Goal: Task Accomplishment & Management: Complete application form

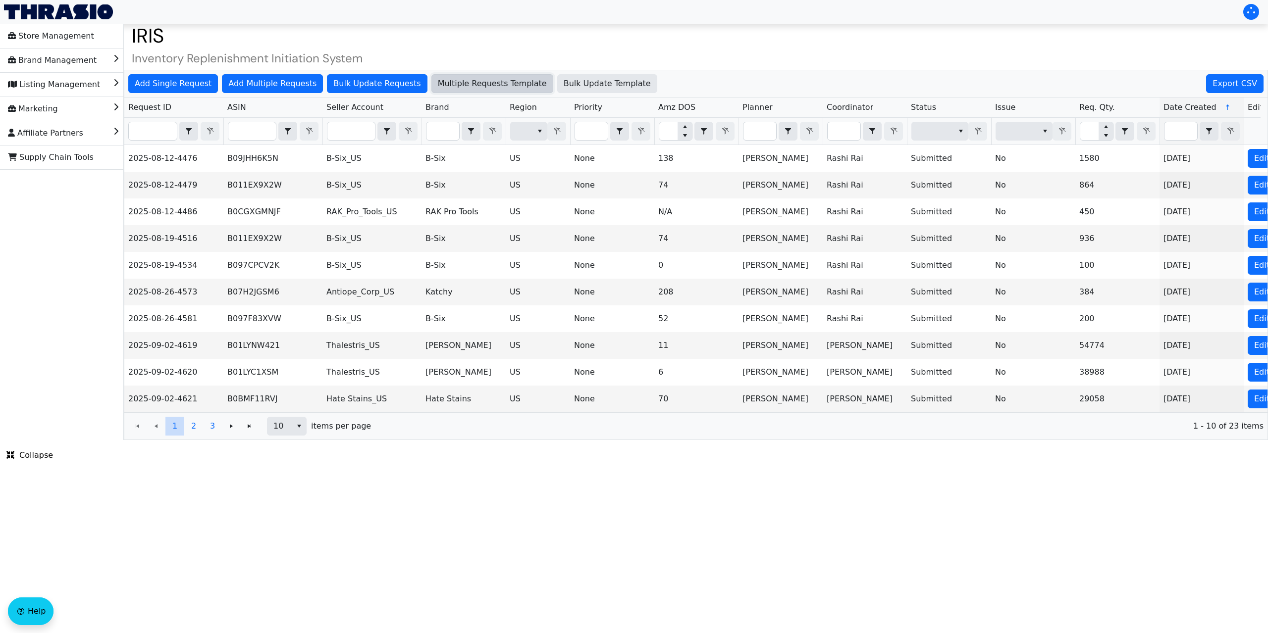
click at [464, 84] on span "Multiple Requests Template" at bounding box center [492, 84] width 109 height 12
click at [178, 84] on span "Add Single Request" at bounding box center [173, 84] width 77 height 12
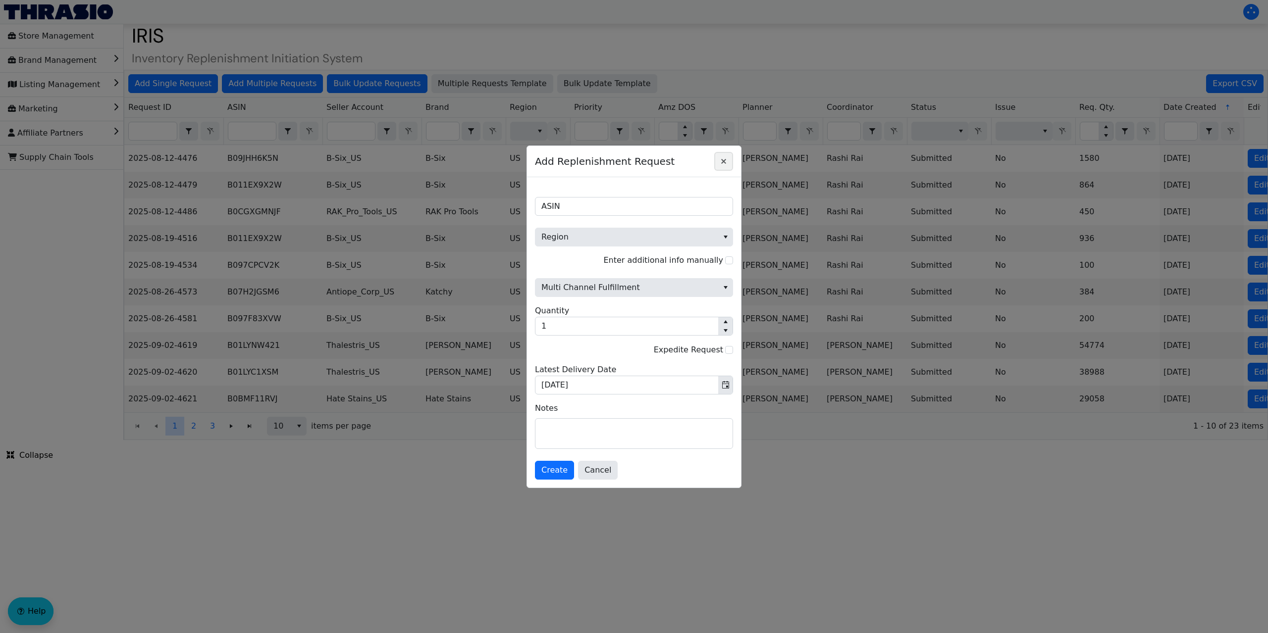
click at [723, 162] on icon "Close" at bounding box center [724, 161] width 12 height 8
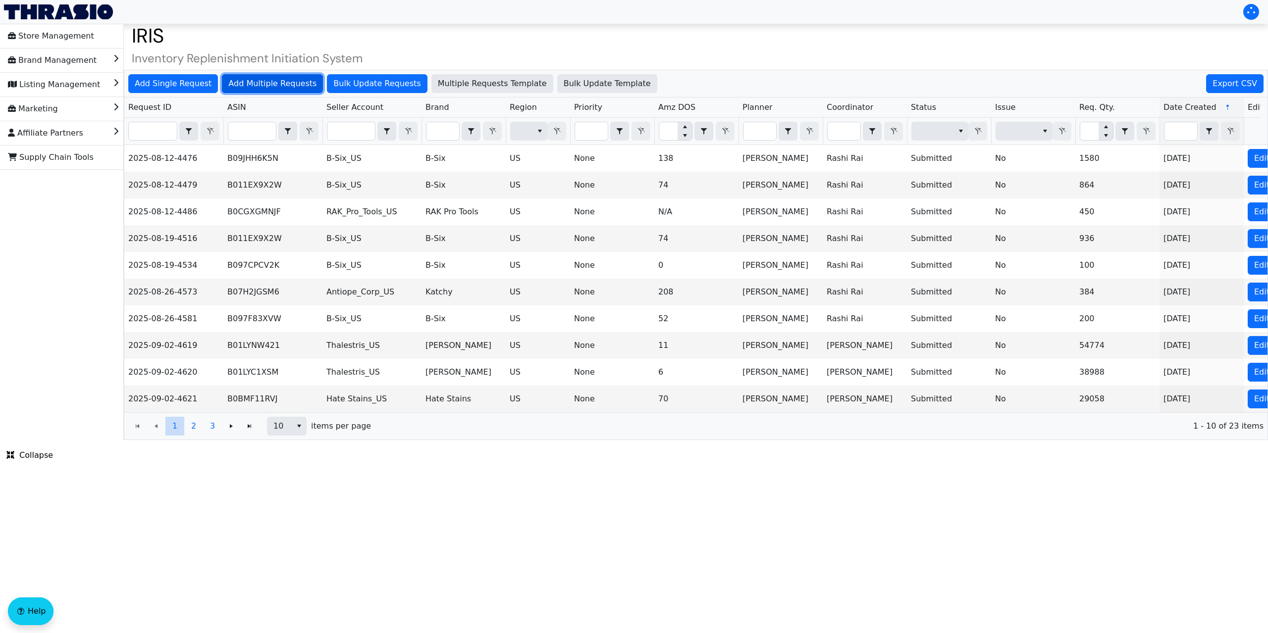
click at [255, 85] on span "Add Multiple Requests" at bounding box center [272, 84] width 88 height 12
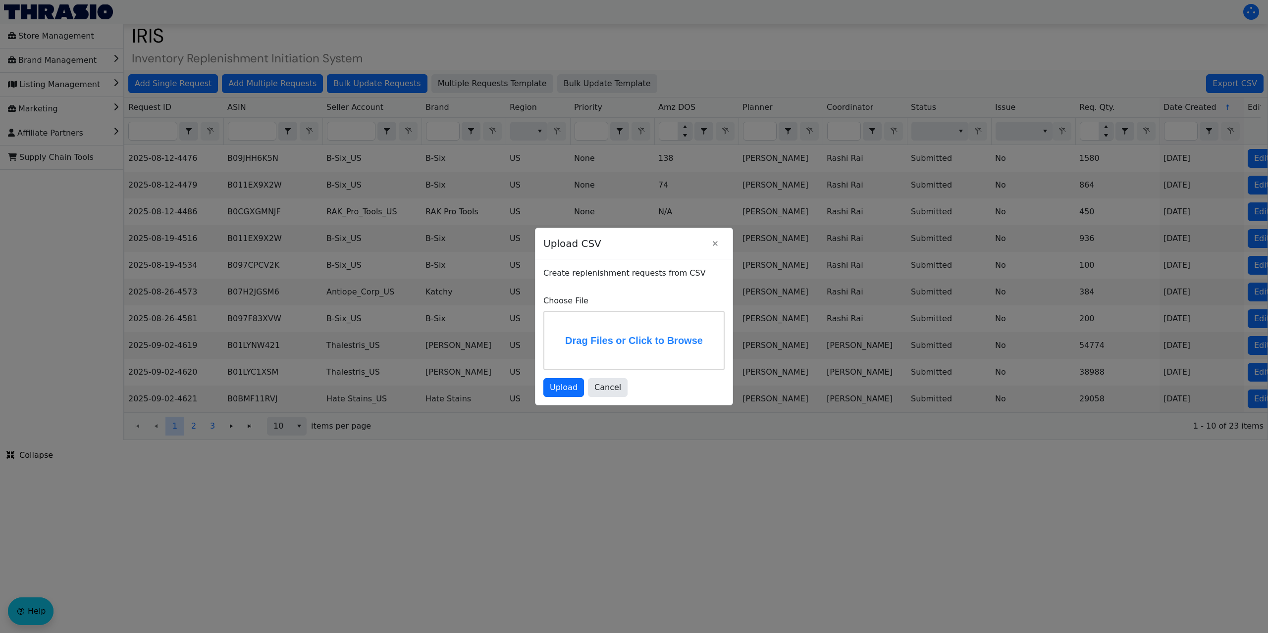
click at [603, 333] on label "Drag Files or Click to Browse" at bounding box center [633, 340] width 179 height 57
click at [0, 0] on input "Drag Files or Click to Browse" at bounding box center [0, 0] width 0 height 0
click at [564, 387] on span "Upload" at bounding box center [564, 388] width 28 height 12
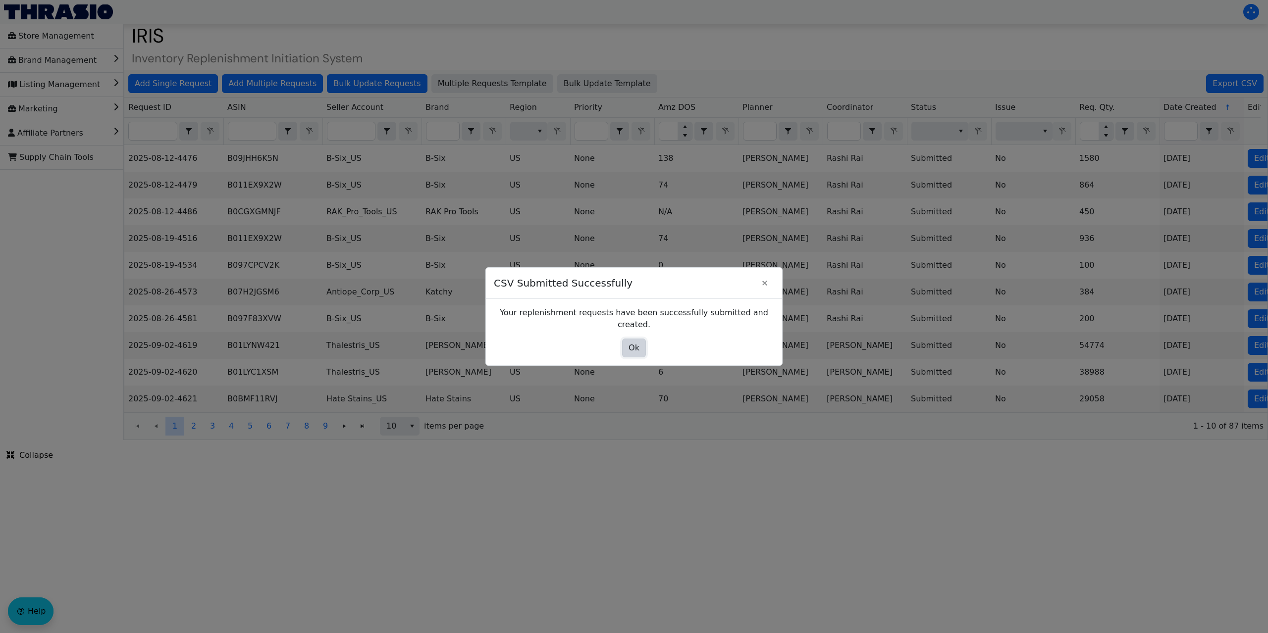
click at [633, 343] on span "Ok" at bounding box center [634, 348] width 11 height 12
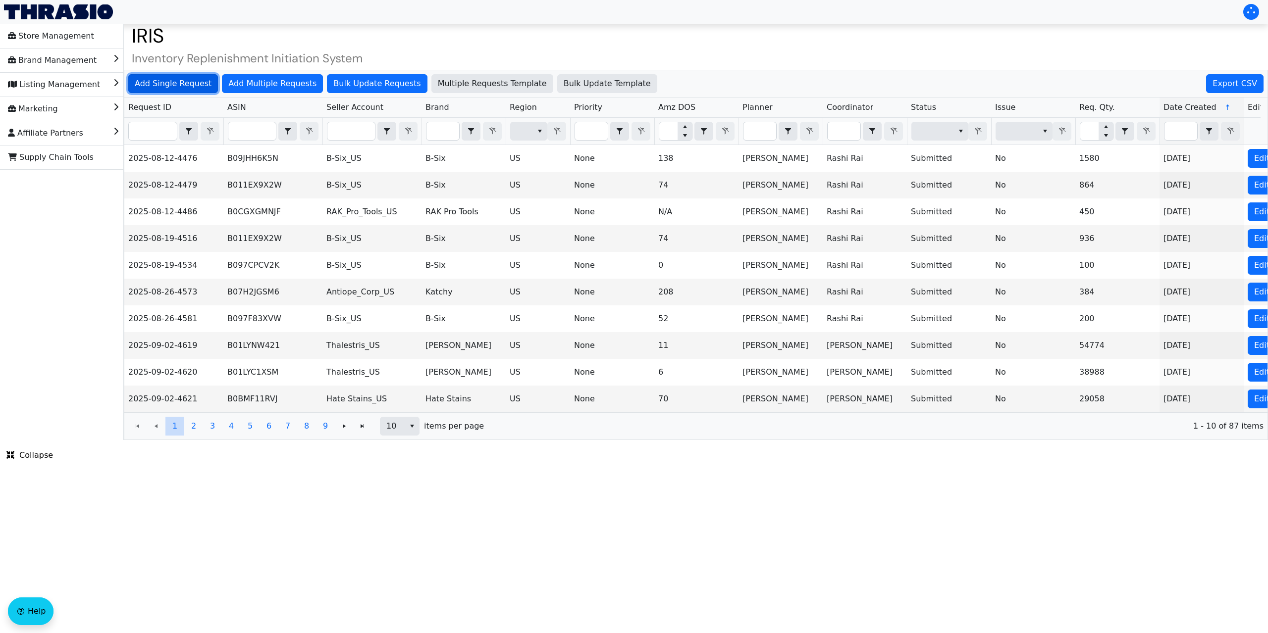
click at [181, 82] on span "Add Single Request" at bounding box center [173, 84] width 77 height 12
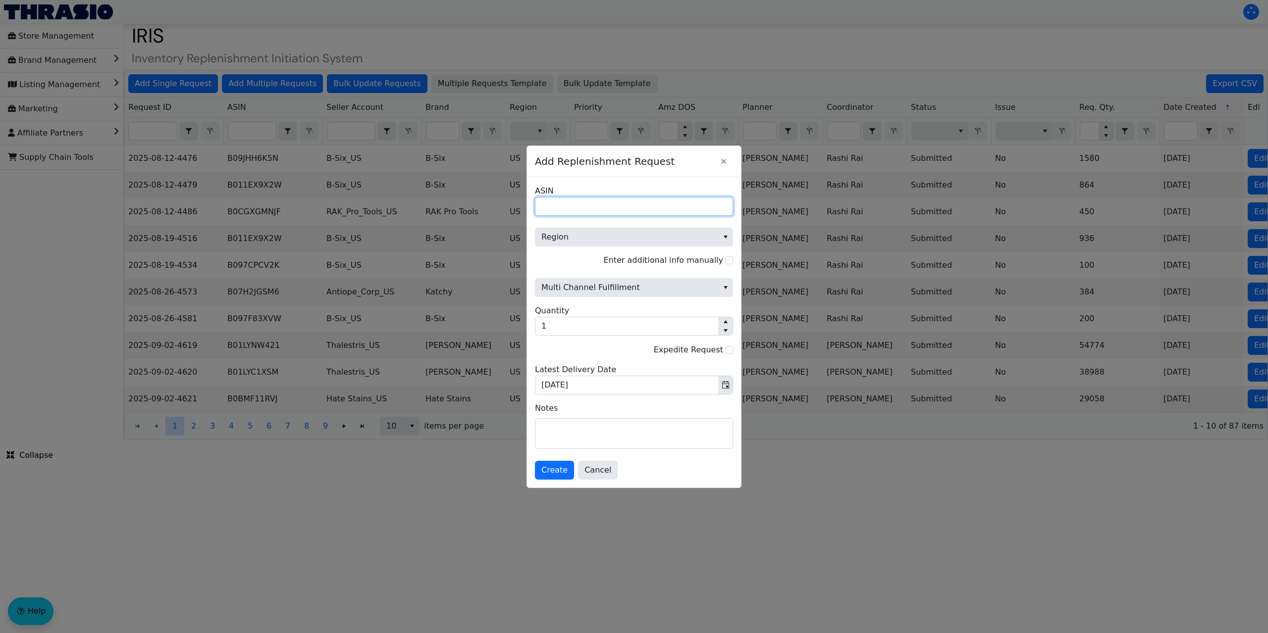
click at [573, 210] on input "ASIN" at bounding box center [634, 206] width 198 height 19
paste input "B0FJMPHMBN"
type input "B0FJMPHMBN"
click at [688, 235] on span "Region" at bounding box center [626, 237] width 171 height 12
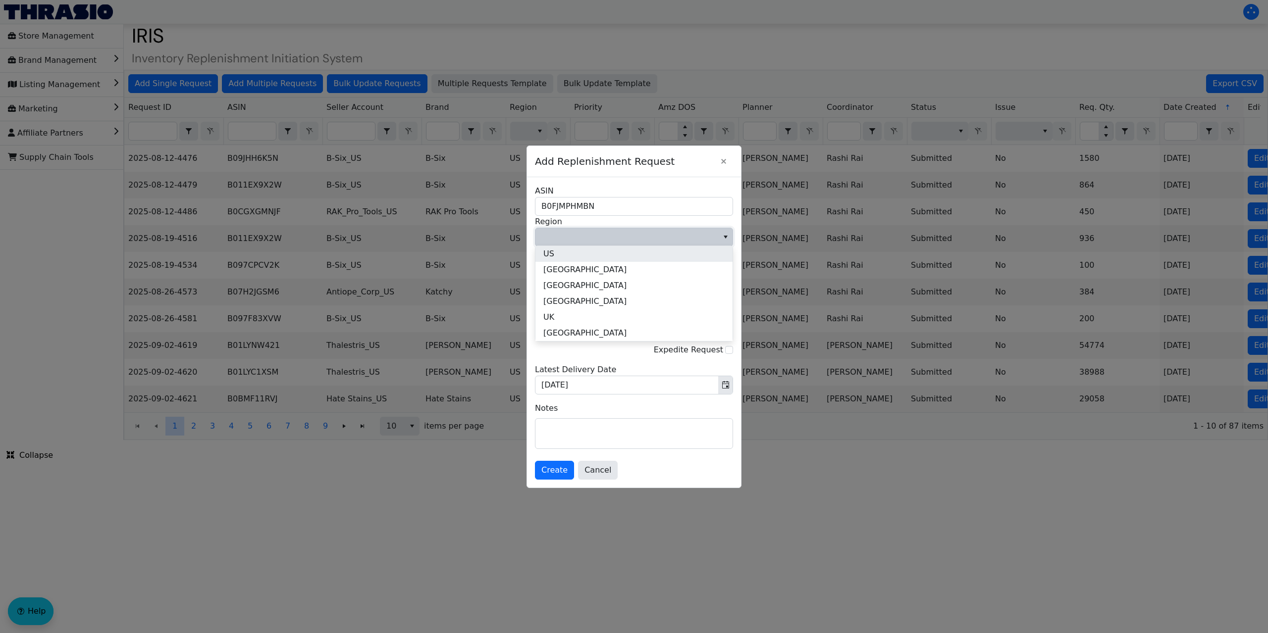
click at [605, 258] on li "US" at bounding box center [633, 254] width 197 height 16
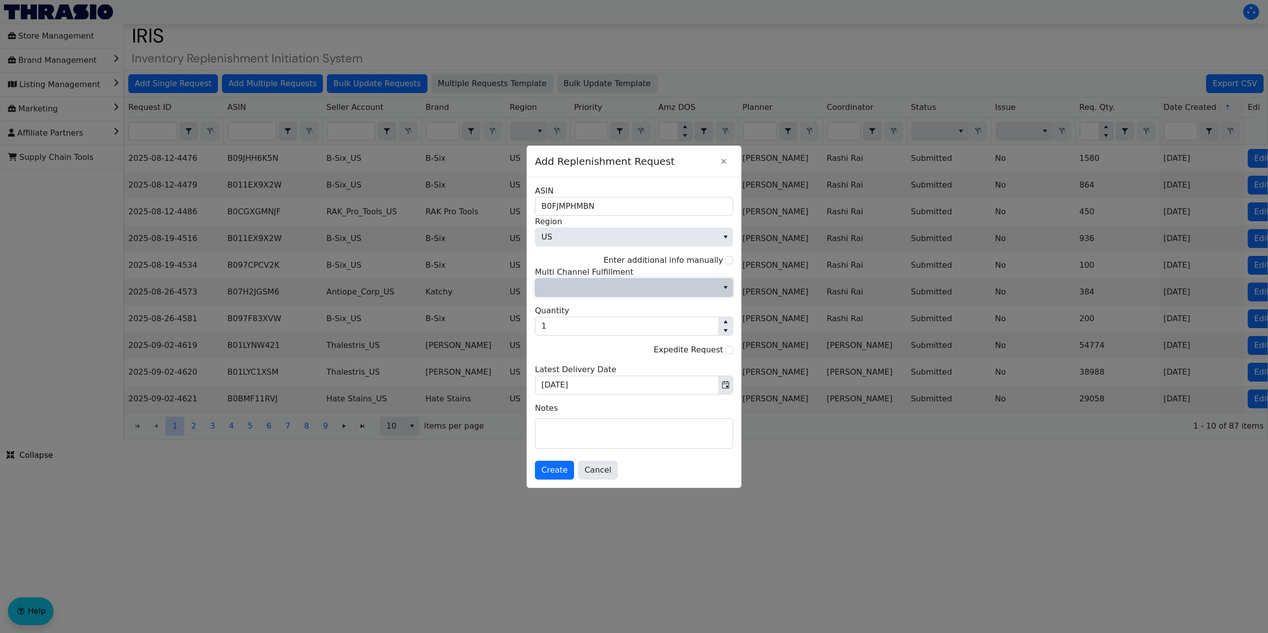
click at [725, 285] on icon "select" at bounding box center [726, 288] width 8 height 8
click at [569, 323] on li "No" at bounding box center [633, 322] width 197 height 16
drag, startPoint x: 601, startPoint y: 206, endPoint x: 535, endPoint y: 210, distance: 66.5
click at [535, 210] on input "B0FJMPHMBN" at bounding box center [634, 206] width 198 height 19
type input "B0FJMPHMBN"
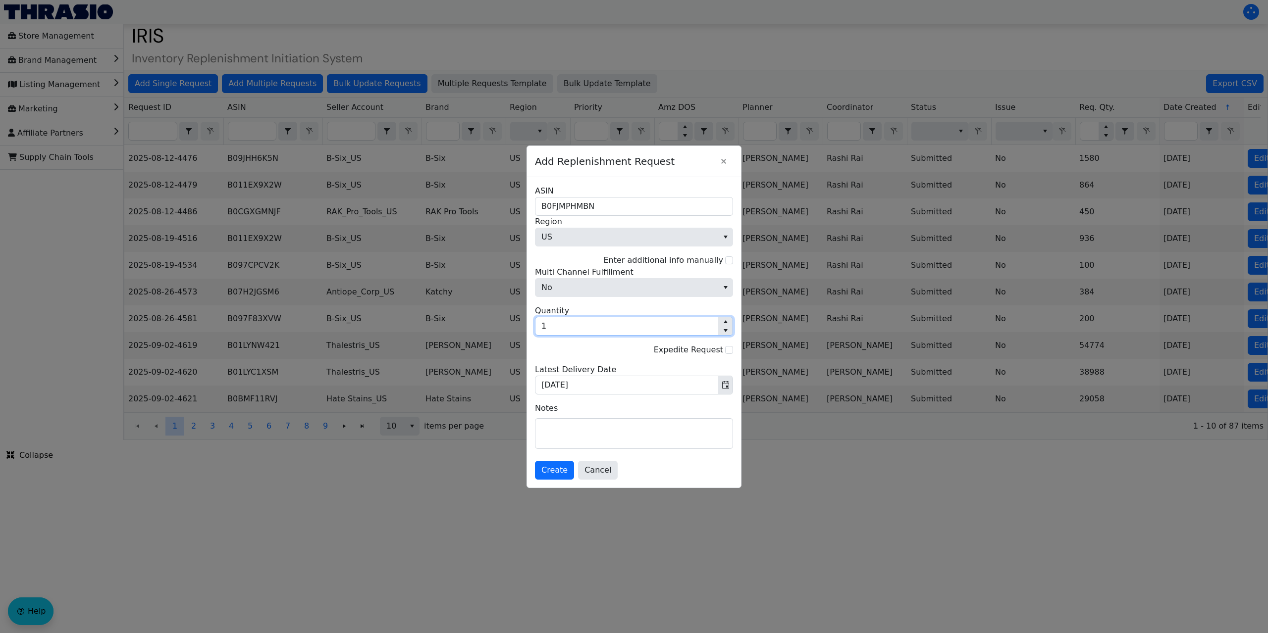
drag, startPoint x: 562, startPoint y: 325, endPoint x: 531, endPoint y: 326, distance: 30.7
click at [531, 326] on div "B0FJMPHMBN ASIN US Region Enter additional info manually No Multi Channel Fulfi…" at bounding box center [634, 332] width 214 height 311
type input "5,300"
click at [555, 425] on textarea at bounding box center [633, 434] width 197 height 30
click at [557, 470] on span "Create" at bounding box center [554, 471] width 26 height 12
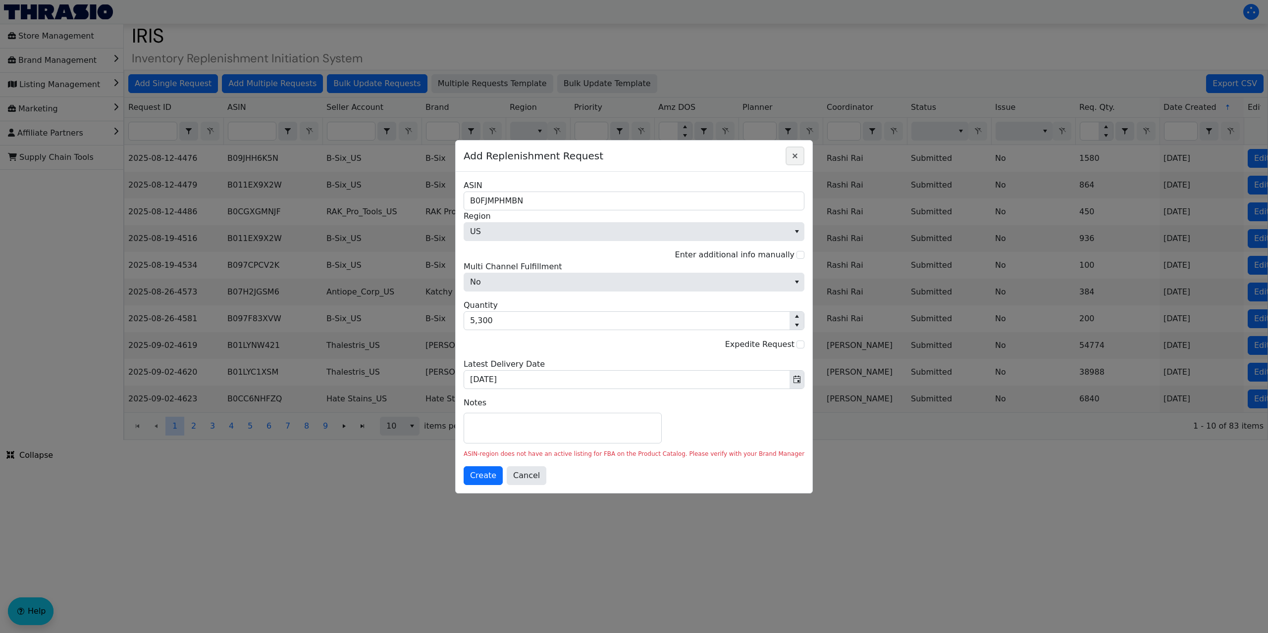
click at [789, 156] on icon "Close" at bounding box center [795, 156] width 12 height 8
